Goal: Task Accomplishment & Management: Manage account settings

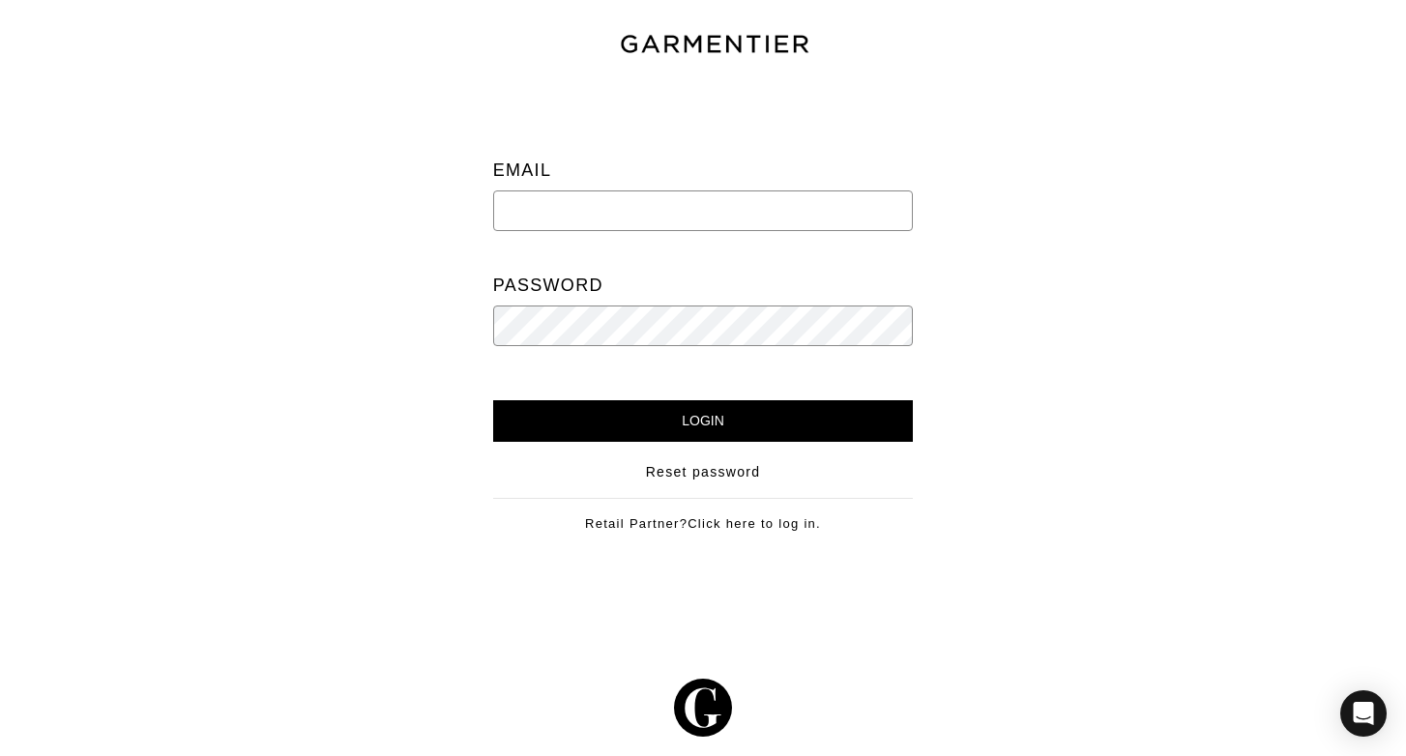
click at [613, 220] on input "email" at bounding box center [703, 211] width 421 height 41
type input "[PERSON_NAME][EMAIL_ADDRESS][PERSON_NAME][DOMAIN_NAME]"
click at [493, 400] on input "Login" at bounding box center [703, 421] width 421 height 42
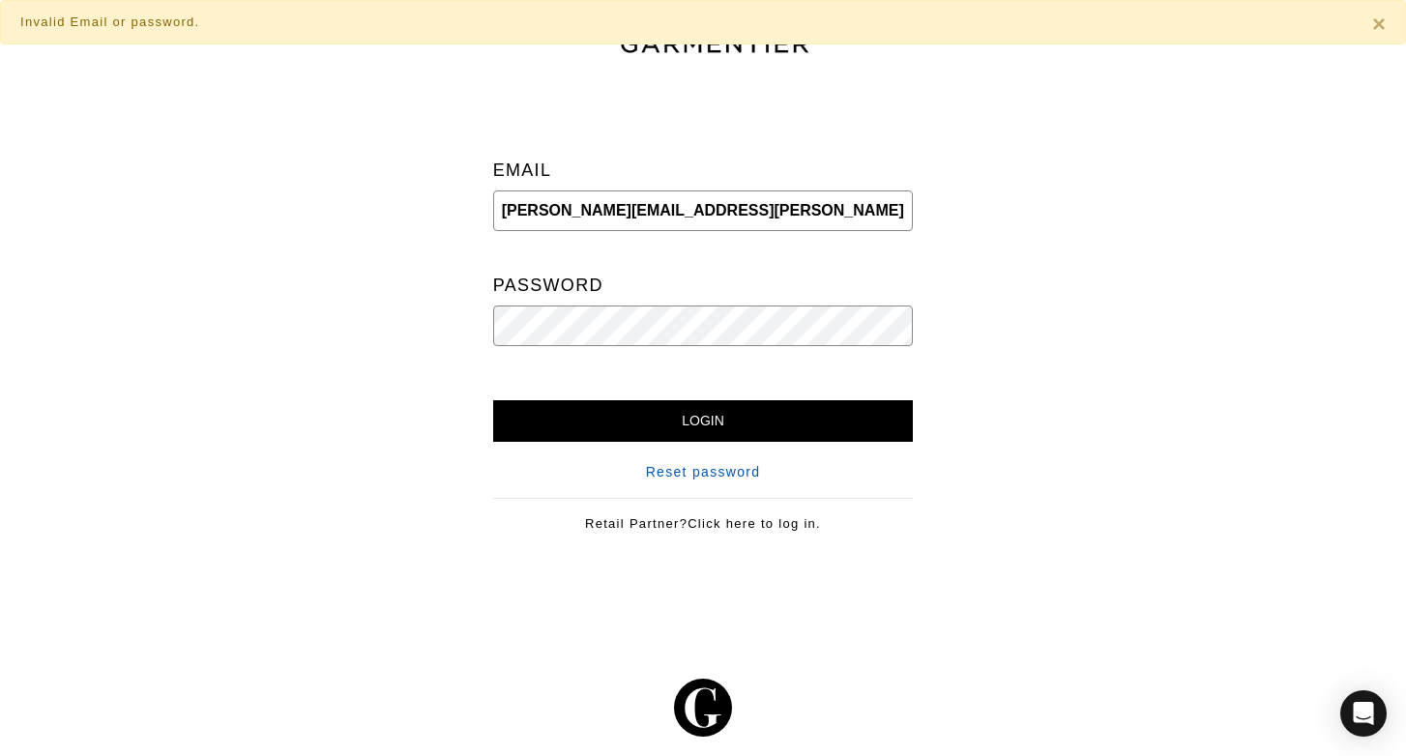
click at [723, 478] on link "Reset password" at bounding box center [703, 472] width 115 height 20
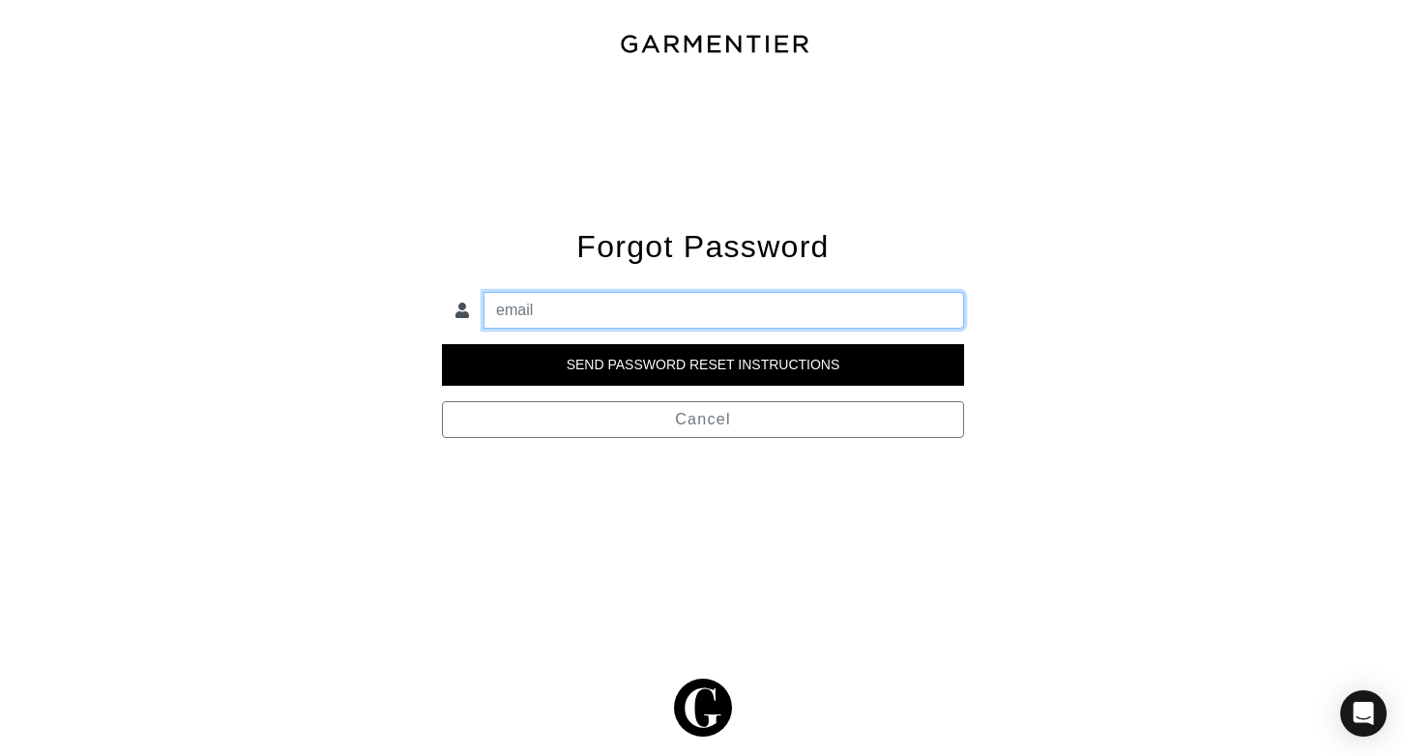
click at [652, 293] on input "email" at bounding box center [724, 310] width 481 height 37
type input "[PERSON_NAME][EMAIL_ADDRESS][PERSON_NAME][DOMAIN_NAME]"
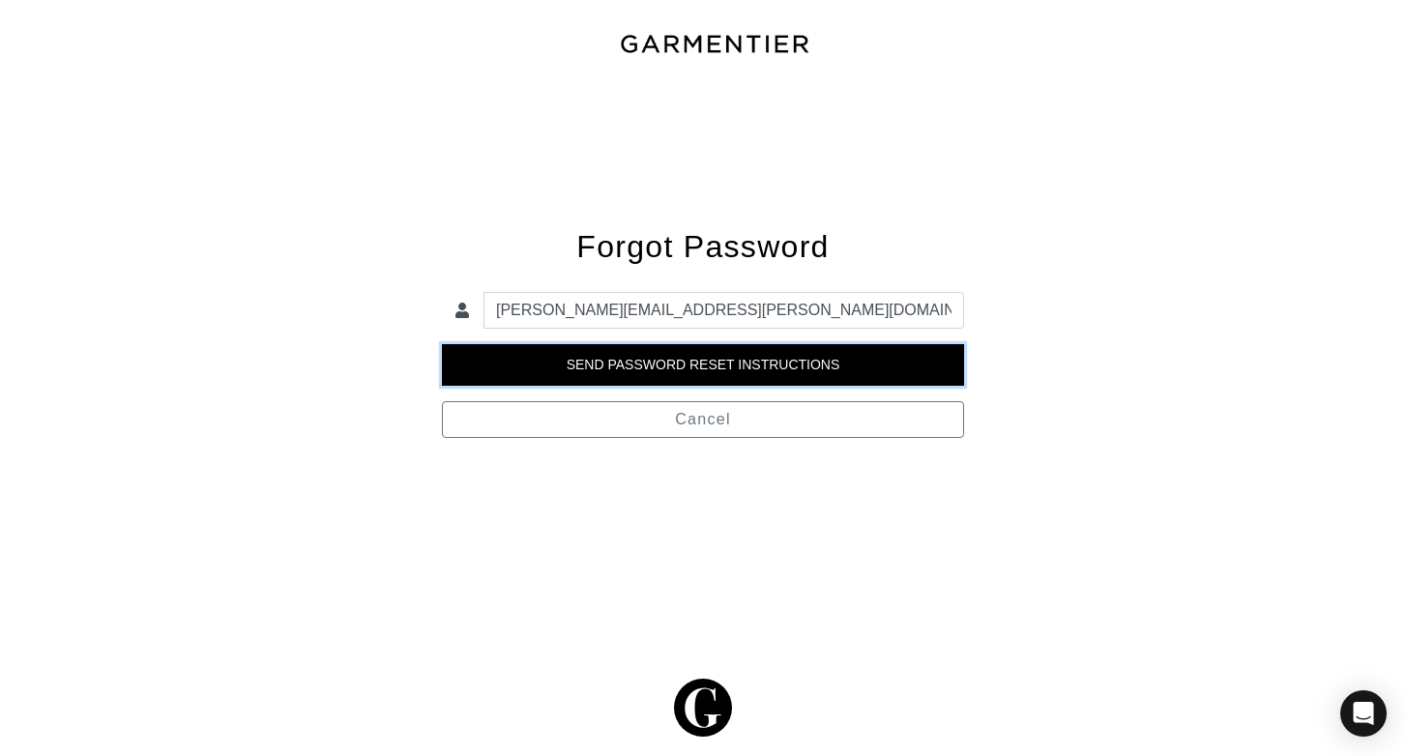
click at [652, 370] on input "Send Password Reset Instructions" at bounding box center [703, 365] width 522 height 42
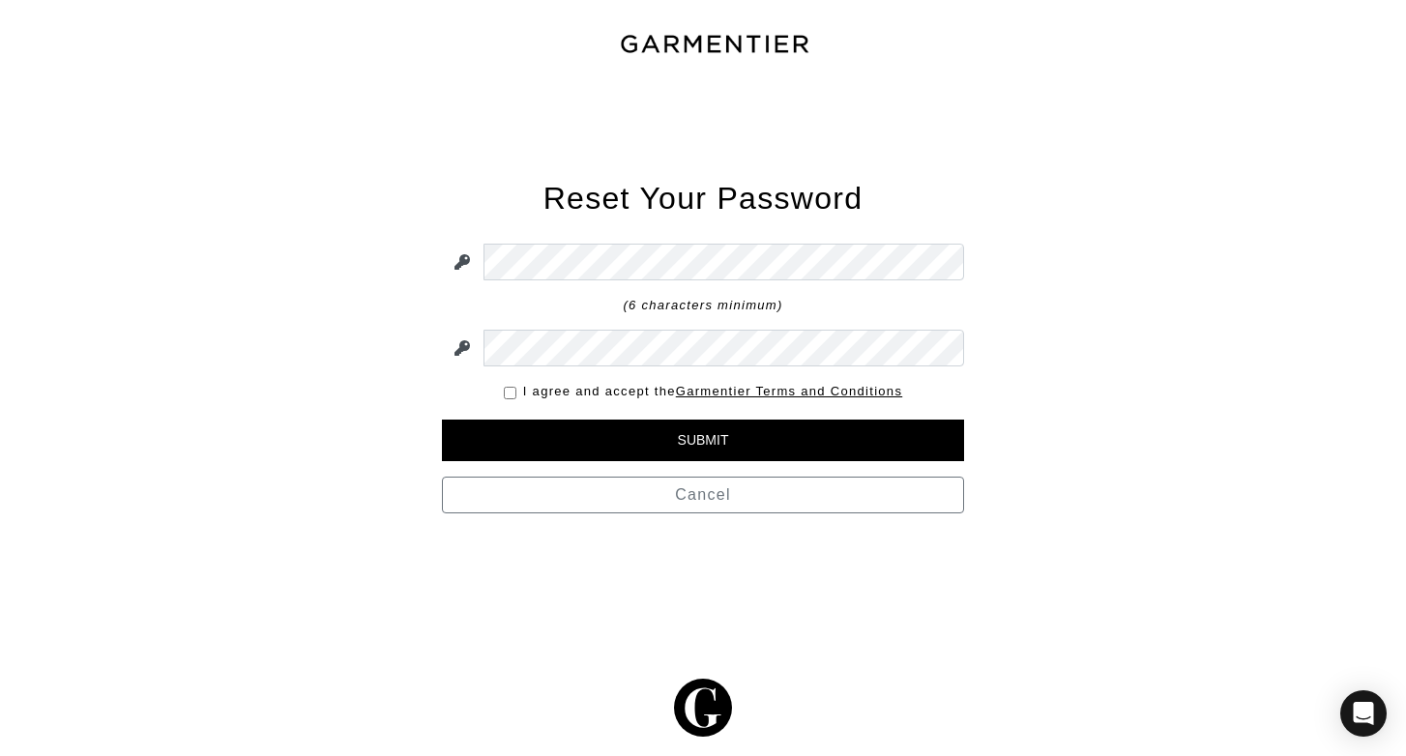
click at [510, 396] on input "checkbox" at bounding box center [510, 393] width 13 height 13
checkbox input "true"
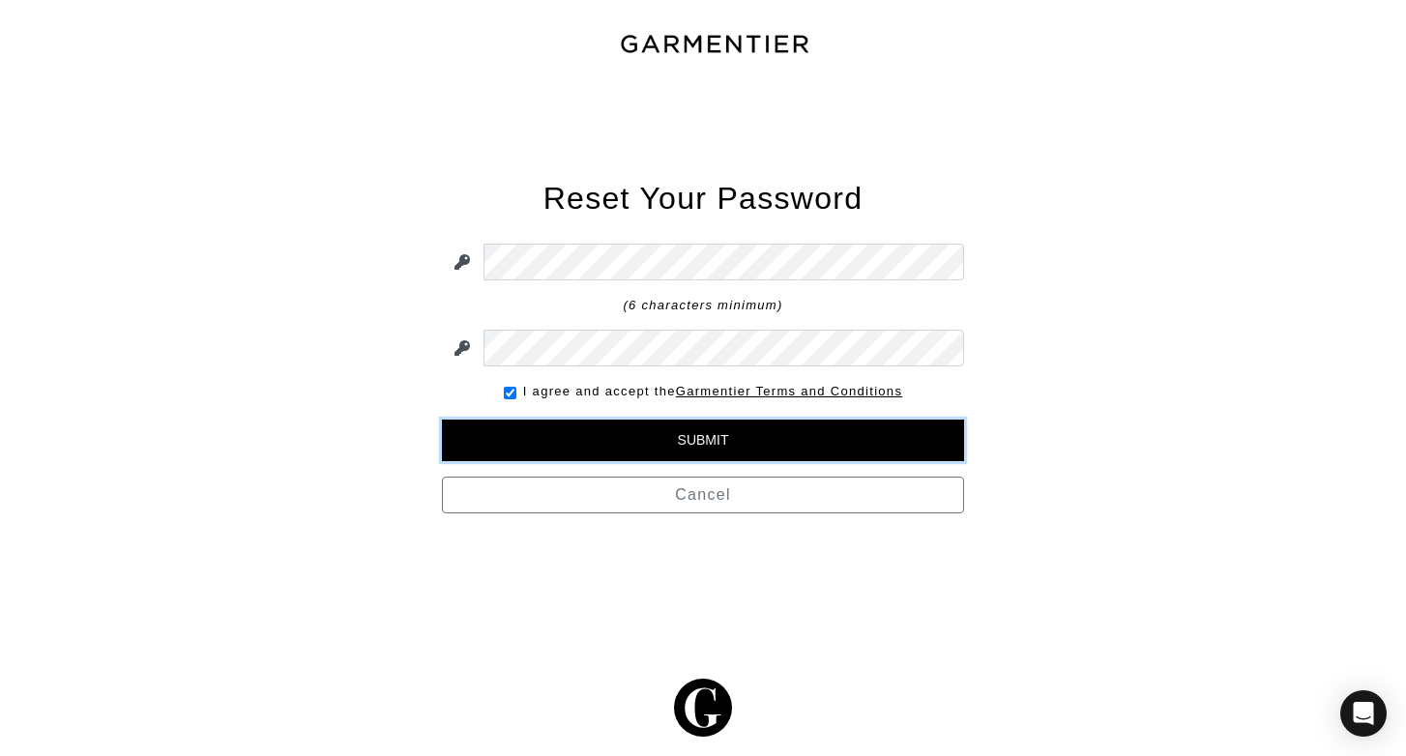
click at [652, 440] on input "Submit" at bounding box center [703, 441] width 522 height 42
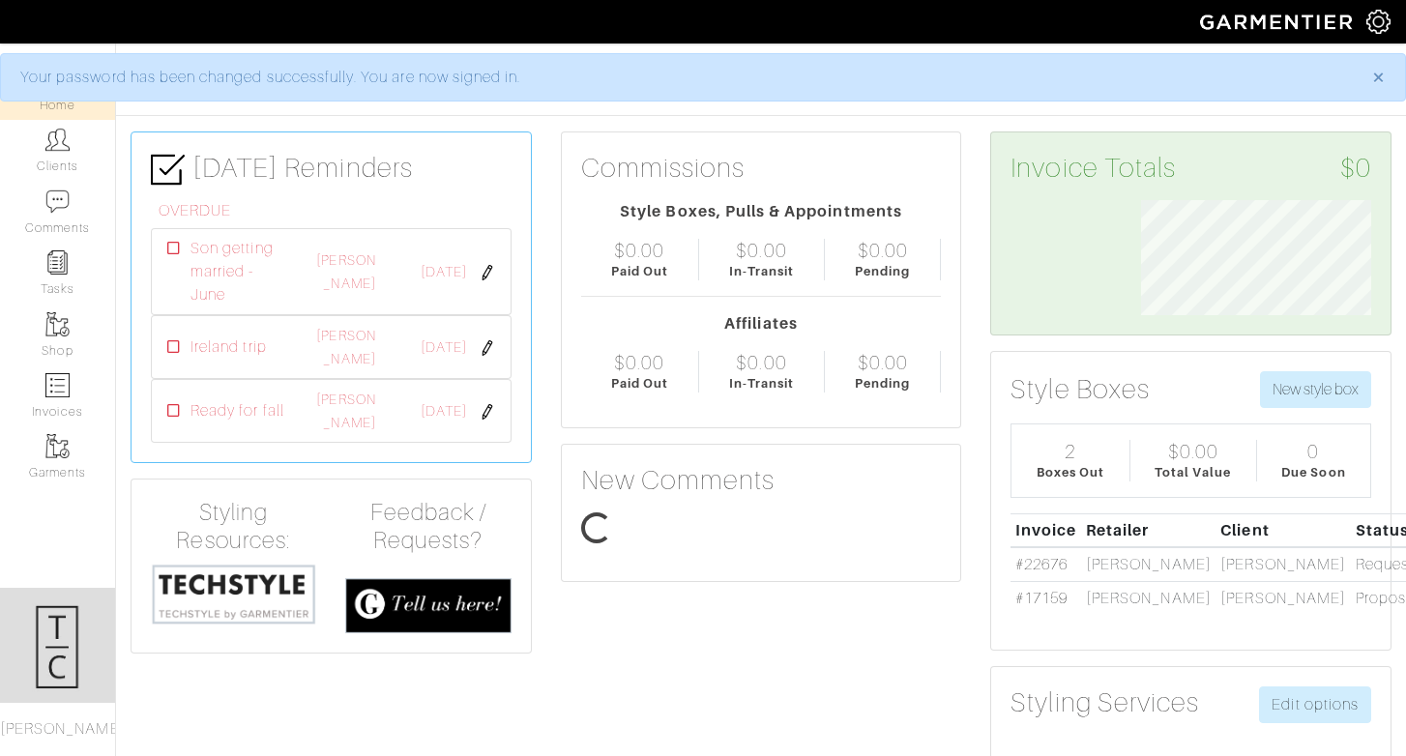
scroll to position [115, 260]
click at [42, 161] on link "Clients" at bounding box center [57, 150] width 115 height 61
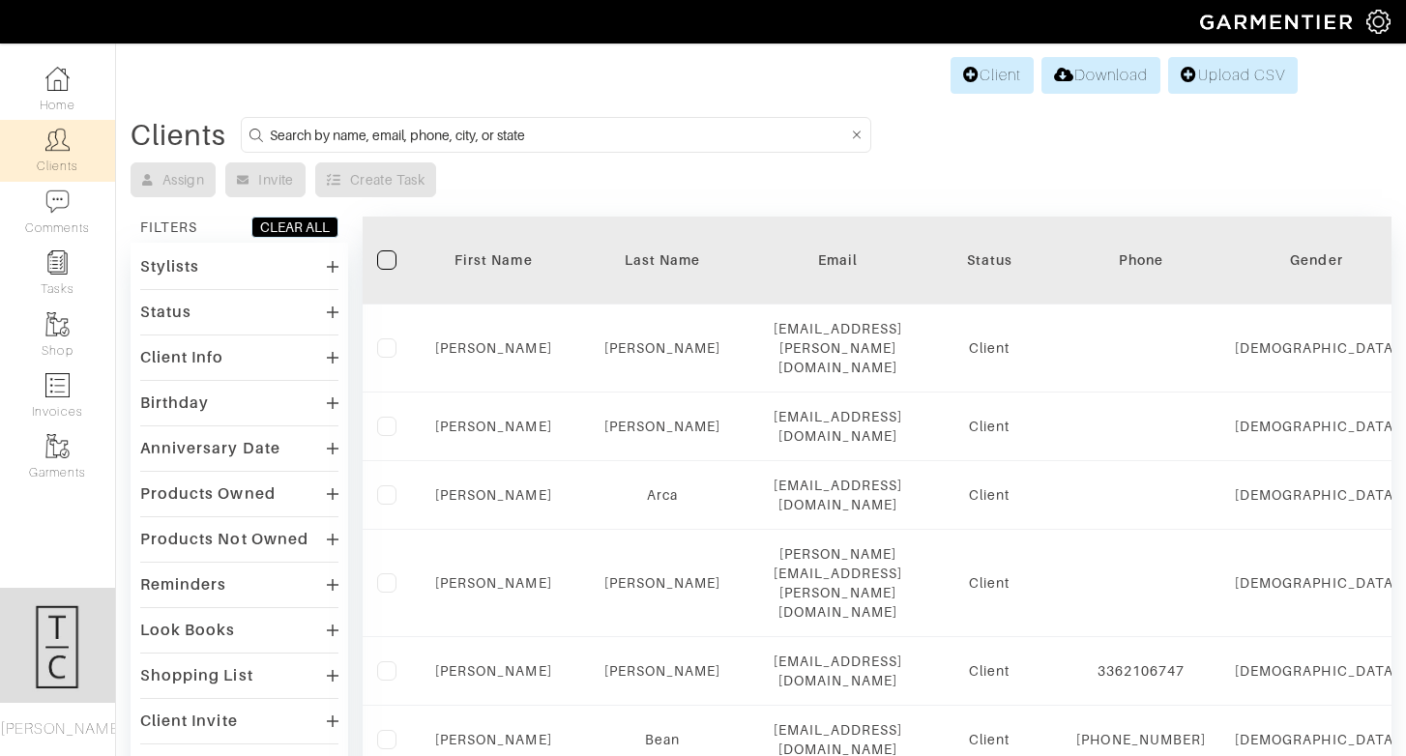
click at [377, 139] on input at bounding box center [559, 135] width 578 height 24
type input "michael stewart"
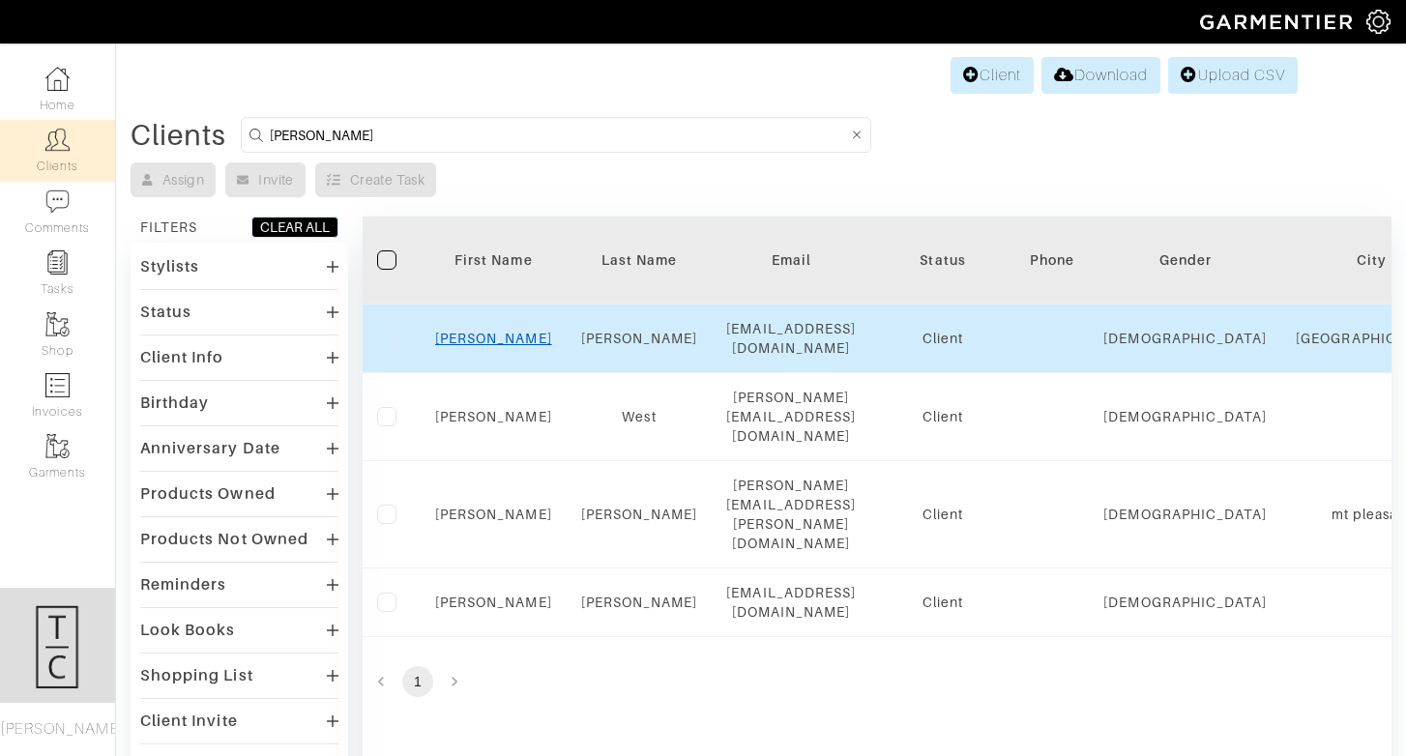
click at [485, 340] on link "Michael" at bounding box center [493, 338] width 117 height 15
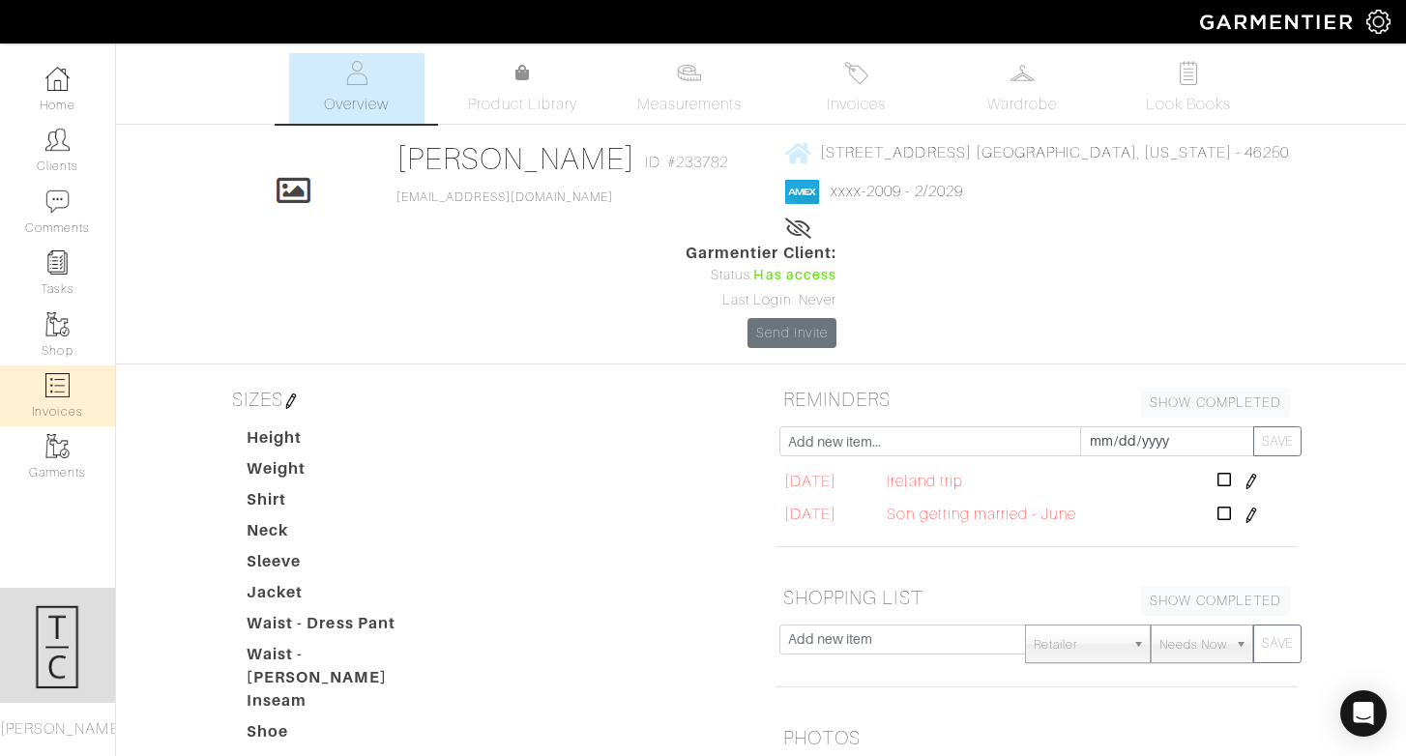
click at [48, 399] on link "Invoices" at bounding box center [57, 396] width 115 height 61
select select
